Goal: Check status: Check status

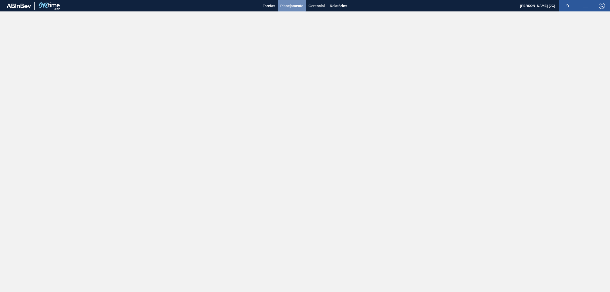
click at [299, 8] on span "Planejamento" at bounding box center [291, 6] width 23 height 6
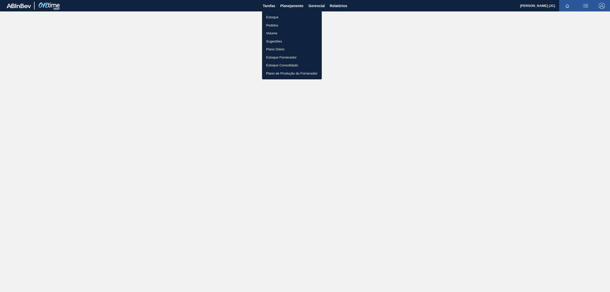
drag, startPoint x: 290, startPoint y: 18, endPoint x: 485, endPoint y: 38, distance: 195.6
click at [290, 17] on li "Estoque" at bounding box center [292, 17] width 60 height 8
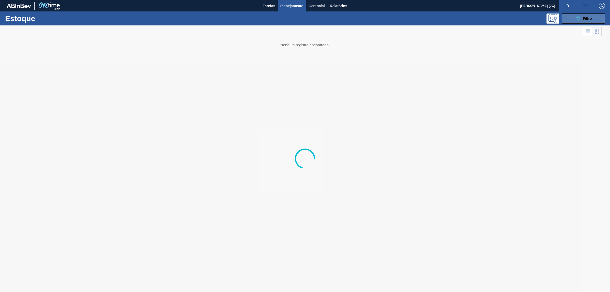
click at [576, 19] on icon "089F7B8B-B2A5-4AFE-B5C0-19BA573D28AC" at bounding box center [577, 18] width 6 height 6
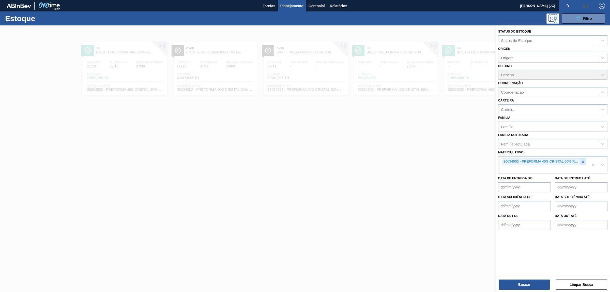
click at [581, 160] on icon at bounding box center [583, 162] width 4 height 4
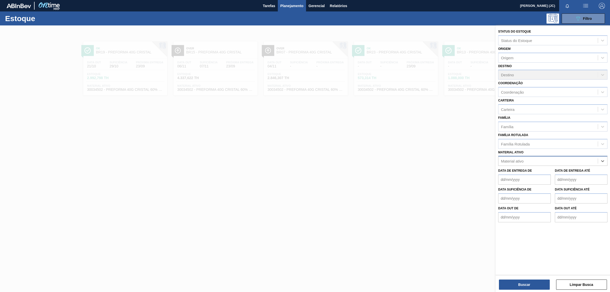
paste ativo "20009693"
type ativo "20009693"
drag, startPoint x: 529, startPoint y: 161, endPoint x: 433, endPoint y: 163, distance: 96.5
click at [495, 163] on div "Status do Estoque Status do Estoque Origem Origem Destino Destino Coordenação C…" at bounding box center [552, 171] width 114 height 292
click at [364, 163] on div at bounding box center [305, 171] width 610 height 292
